Goal: Information Seeking & Learning: Learn about a topic

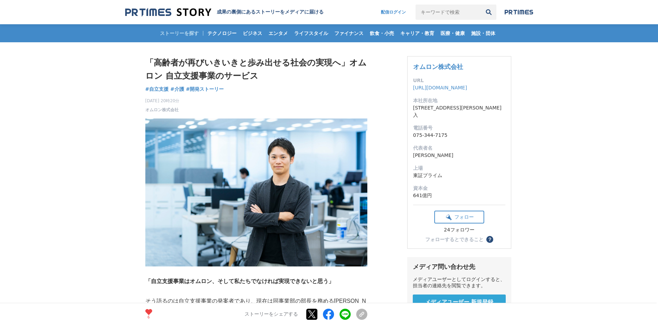
click at [296, 175] on img at bounding box center [256, 193] width 222 height 148
click at [249, 187] on img at bounding box center [256, 193] width 222 height 148
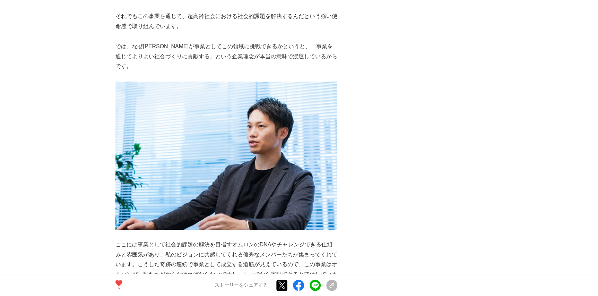
scroll to position [1198, 0]
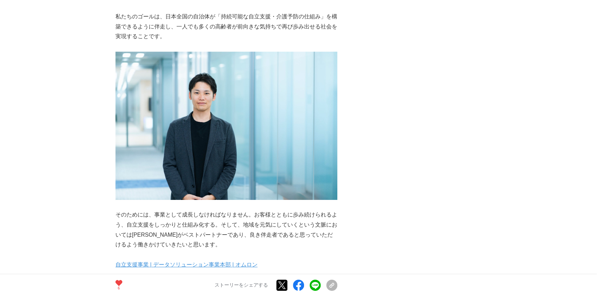
scroll to position [2647, 0]
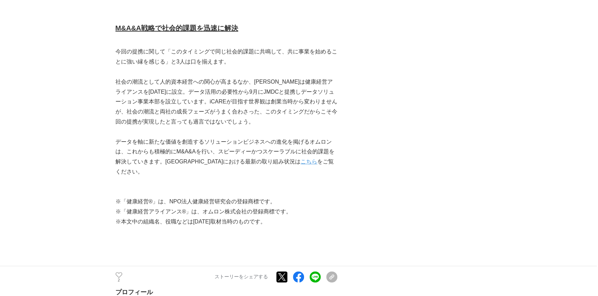
scroll to position [2710, 0]
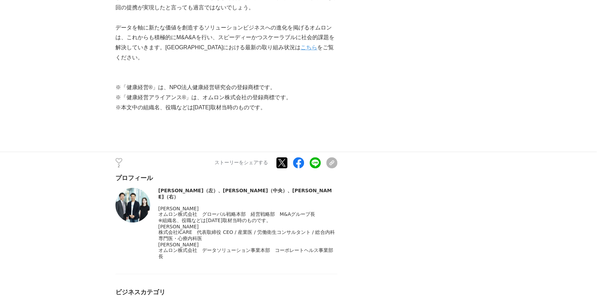
click at [271, 217] on span "※組織名、役職などは2024年8月取材当時のものです。" at bounding box center [214, 220] width 113 height 6
drag, startPoint x: 282, startPoint y: 178, endPoint x: 158, endPoint y: 178, distance: 123.1
click at [158, 217] on div "※組織名、役職などは2024年8月取材当時のものです。" at bounding box center [247, 220] width 179 height 6
copy span "※組織名、役職などは2024年8月取材当時のものです。"
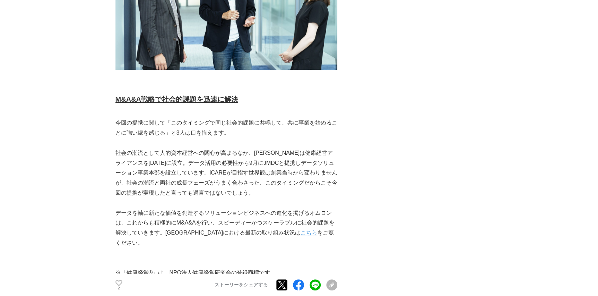
scroll to position [2521, 0]
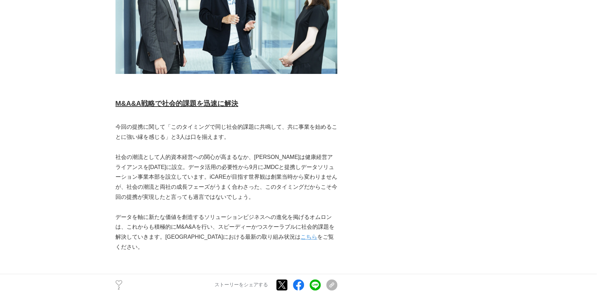
click at [301, 234] on link "こちら" at bounding box center [309, 237] width 17 height 6
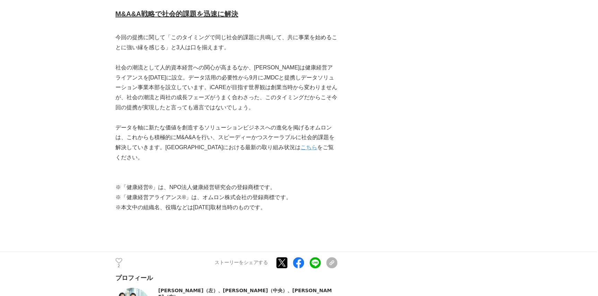
scroll to position [2584, 0]
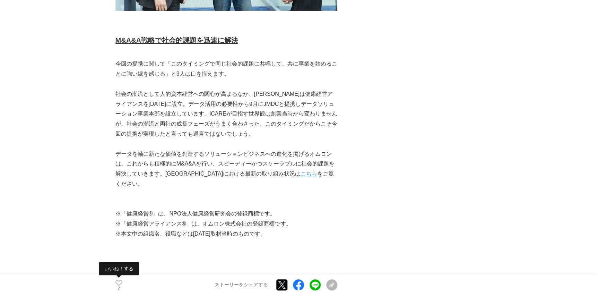
click at [119, 280] on icon at bounding box center [118, 283] width 7 height 6
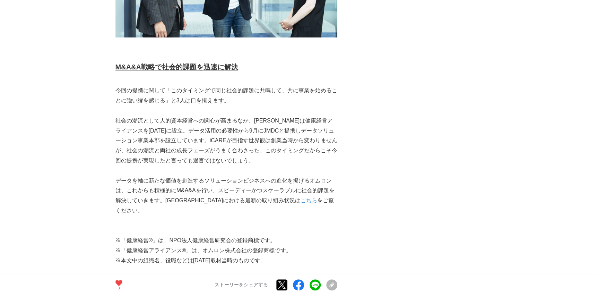
scroll to position [2458, 0]
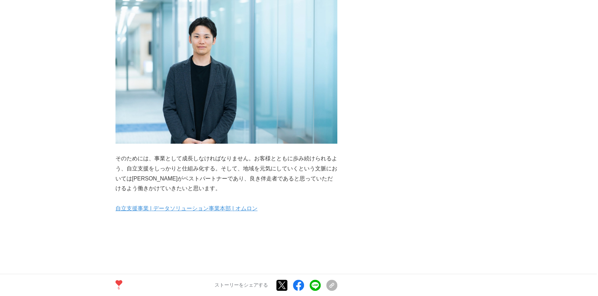
scroll to position [2584, 0]
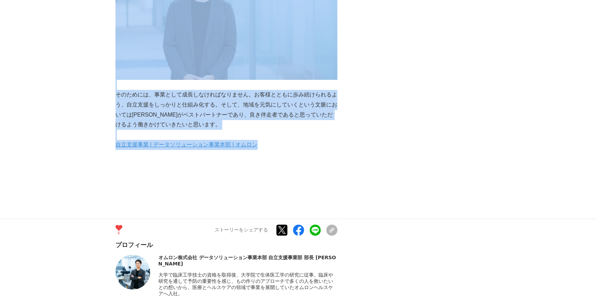
drag, startPoint x: 267, startPoint y: 84, endPoint x: 114, endPoint y: 83, distance: 153.2
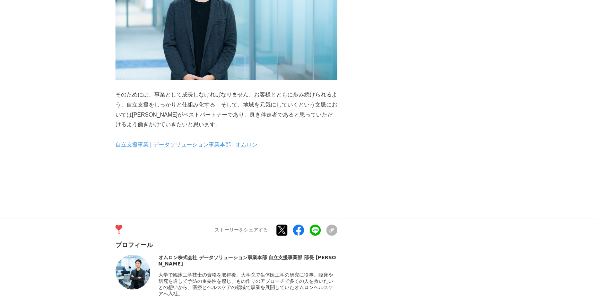
drag, startPoint x: 289, startPoint y: 91, endPoint x: 296, endPoint y: 87, distance: 8.1
click at [291, 150] on p at bounding box center [226, 155] width 222 height 10
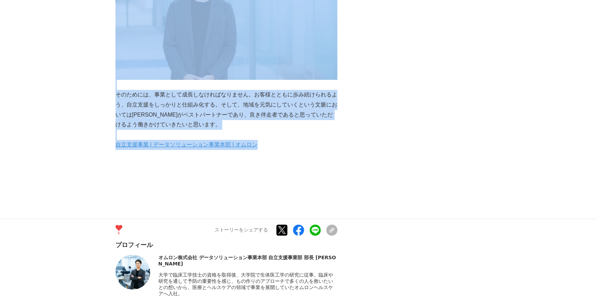
drag, startPoint x: 276, startPoint y: 86, endPoint x: 114, endPoint y: 88, distance: 161.9
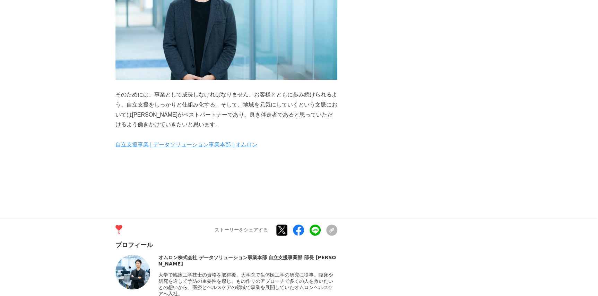
click at [295, 150] on p at bounding box center [226, 155] width 222 height 10
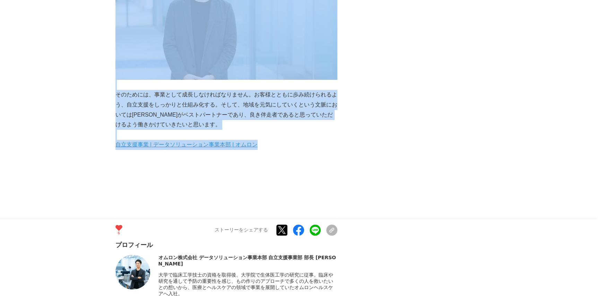
drag, startPoint x: 268, startPoint y: 83, endPoint x: 114, endPoint y: 83, distance: 153.2
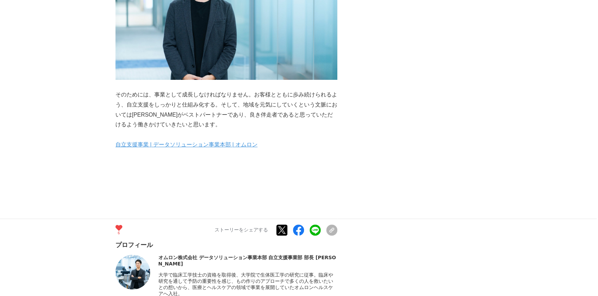
click at [287, 150] on p at bounding box center [226, 155] width 222 height 10
drag, startPoint x: 269, startPoint y: 81, endPoint x: 115, endPoint y: 83, distance: 153.3
click at [115, 140] on p "自立支援事業 | データソリューション事業本部 | オムロン" at bounding box center [226, 145] width 222 height 10
copy link "自立支援事業 | データソリューション事業本部 | オムロン"
